Goal: Use online tool/utility: Utilize a website feature to perform a specific function

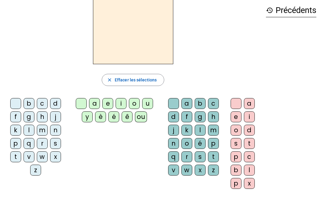
scroll to position [28, 0]
click at [199, 105] on div "b" at bounding box center [200, 103] width 11 height 11
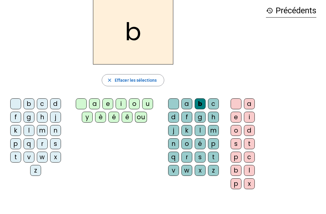
click at [175, 106] on div at bounding box center [173, 103] width 11 height 11
click at [33, 102] on div "b" at bounding box center [29, 103] width 11 height 11
click at [152, 104] on div "u" at bounding box center [147, 103] width 11 height 11
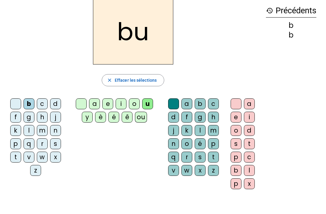
click at [20, 105] on div at bounding box center [15, 103] width 11 height 11
click at [55, 100] on div "d" at bounding box center [55, 103] width 11 height 11
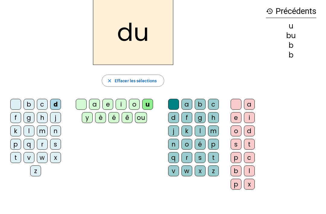
scroll to position [27, 0]
click at [17, 102] on div at bounding box center [15, 104] width 11 height 11
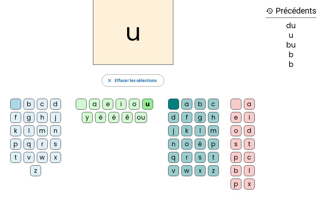
click at [16, 157] on div "t" at bounding box center [15, 157] width 11 height 11
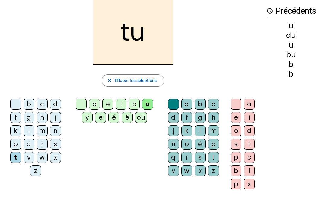
click at [82, 106] on div at bounding box center [81, 104] width 11 height 11
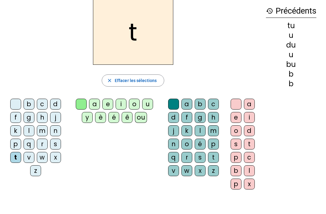
click at [96, 105] on div "a" at bounding box center [94, 104] width 11 height 11
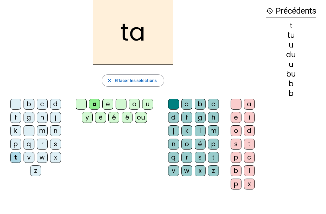
click at [78, 105] on div at bounding box center [81, 104] width 11 height 11
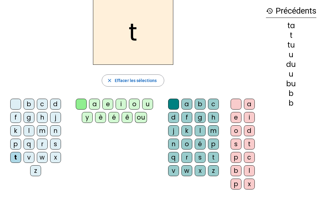
click at [111, 104] on div "e" at bounding box center [107, 104] width 11 height 11
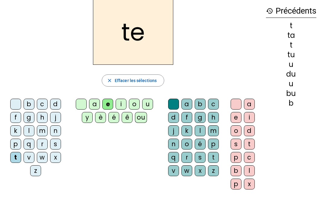
click at [17, 100] on div at bounding box center [15, 104] width 11 height 11
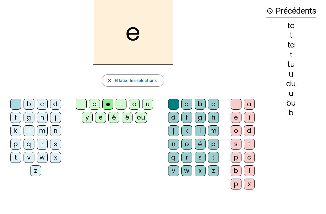
click at [60, 99] on div "d" at bounding box center [55, 104] width 11 height 11
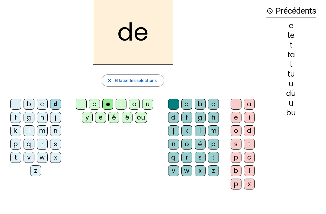
click at [60, 118] on div "j" at bounding box center [55, 117] width 11 height 11
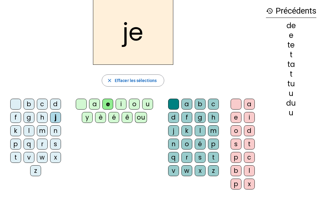
click at [47, 130] on div "m" at bounding box center [42, 130] width 11 height 11
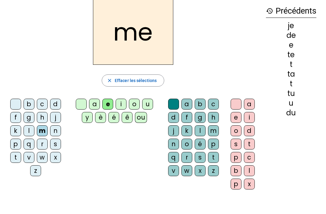
click at [98, 105] on div "a" at bounding box center [94, 104] width 11 height 11
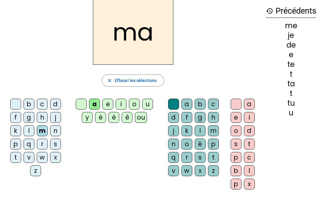
click at [202, 134] on div "l" at bounding box center [200, 130] width 11 height 11
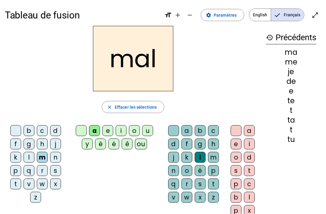
scroll to position [1, 0]
